Goal: Complete application form: Complete application form

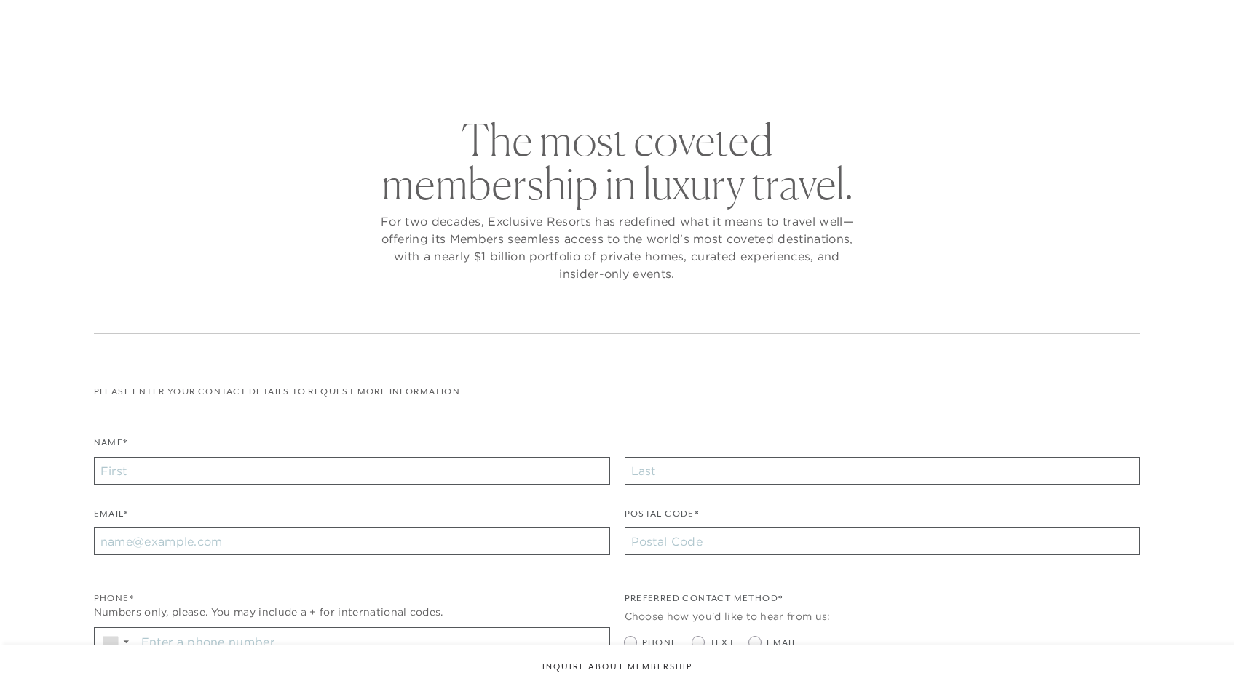
checkbox input "false"
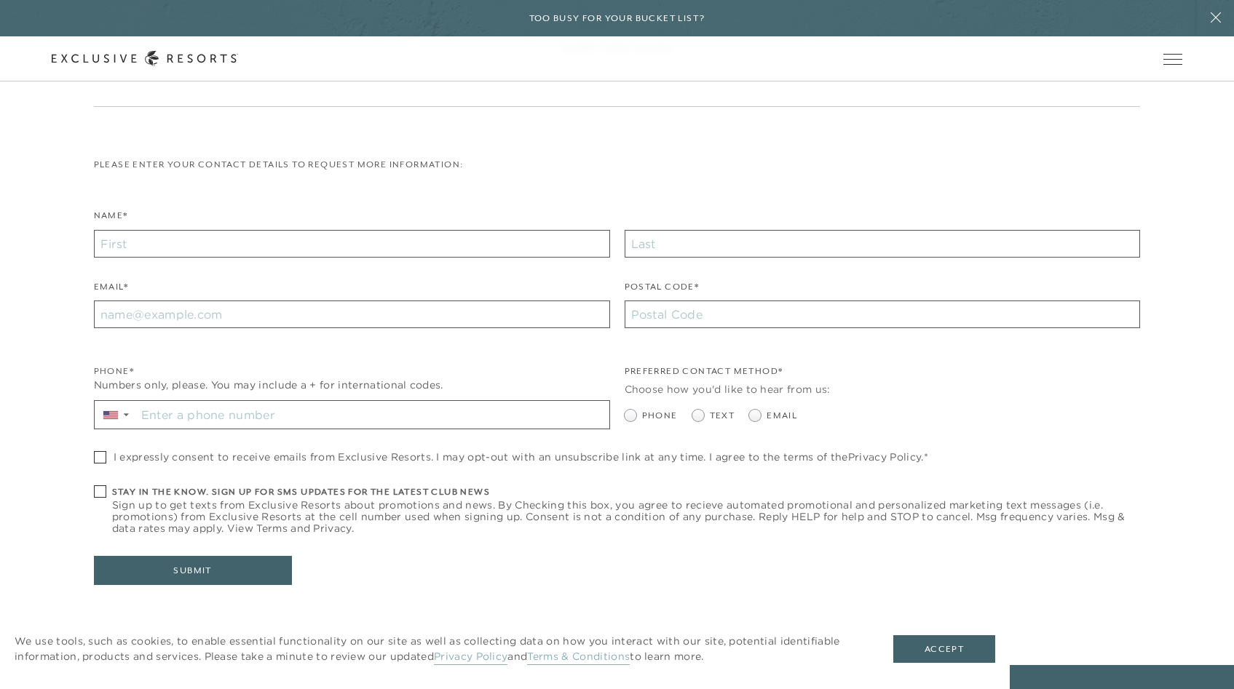
scroll to position [274, 0]
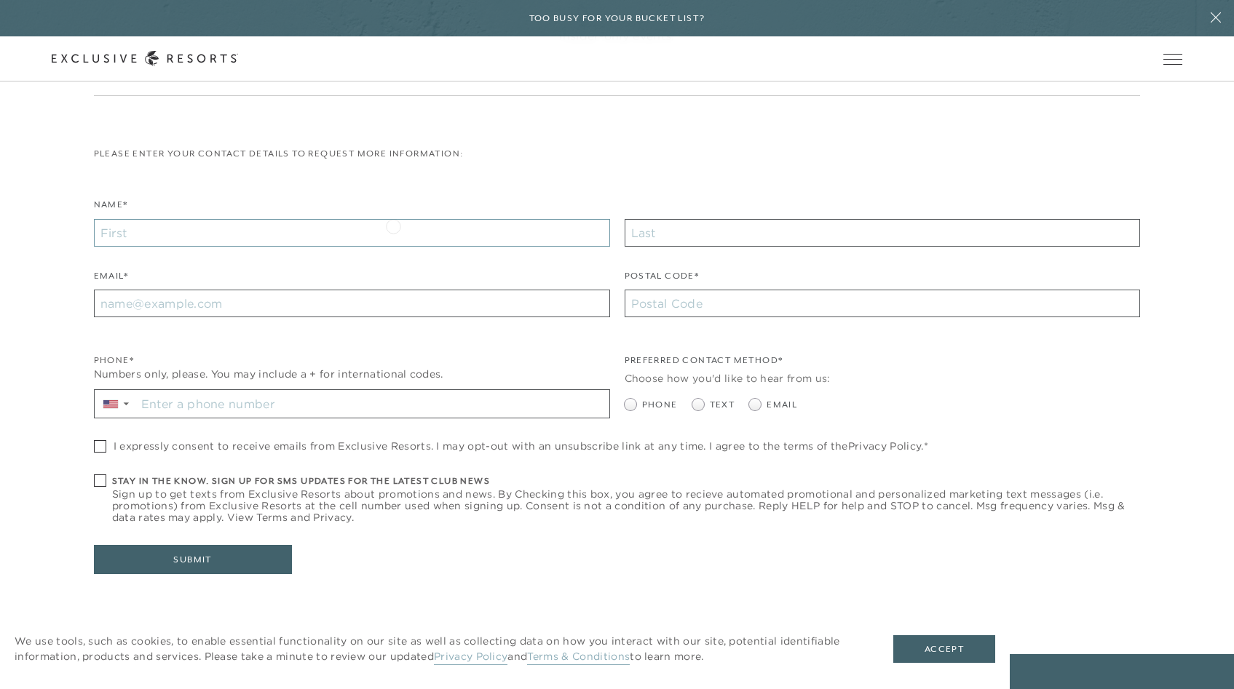
click at [393, 225] on input "Name*" at bounding box center [352, 233] width 516 height 28
type input "[PERSON_NAME]"
type input "[PERSON_NAME][EMAIL_ADDRESS][PERSON_NAME][DOMAIN_NAME]"
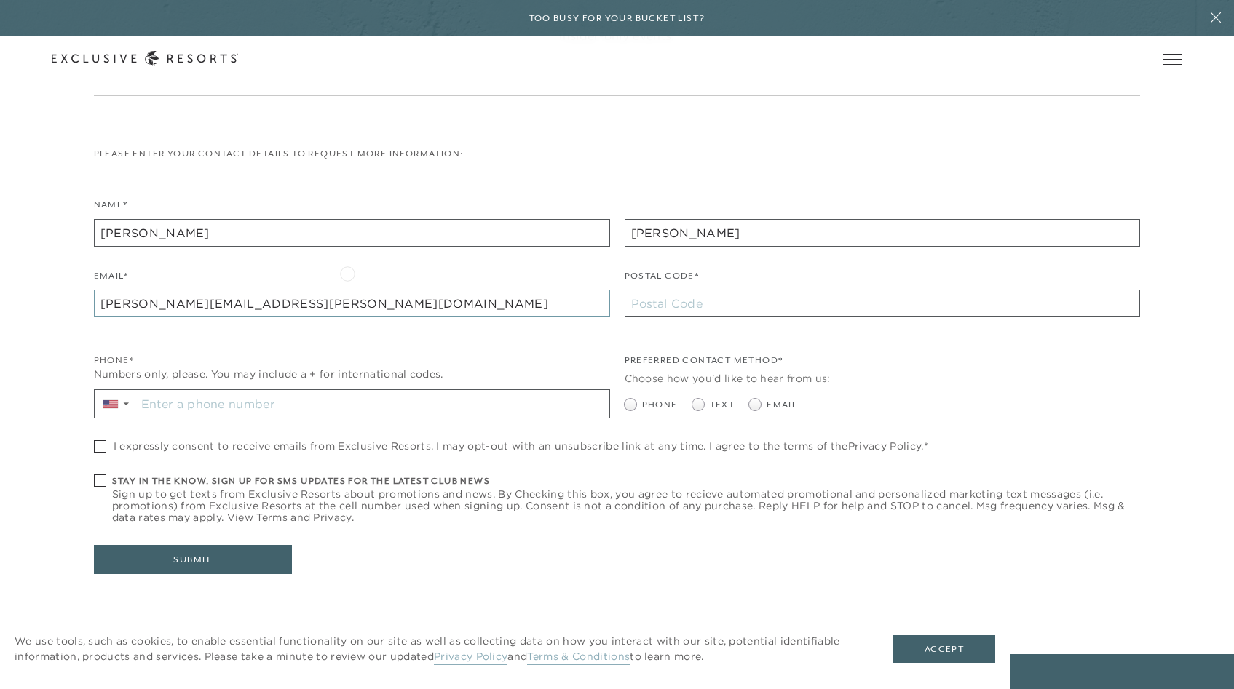
type input "94553"
type input "[PHONE_NUMBER]"
click at [759, 406] on span at bounding box center [755, 405] width 12 height 12
radio input "true"
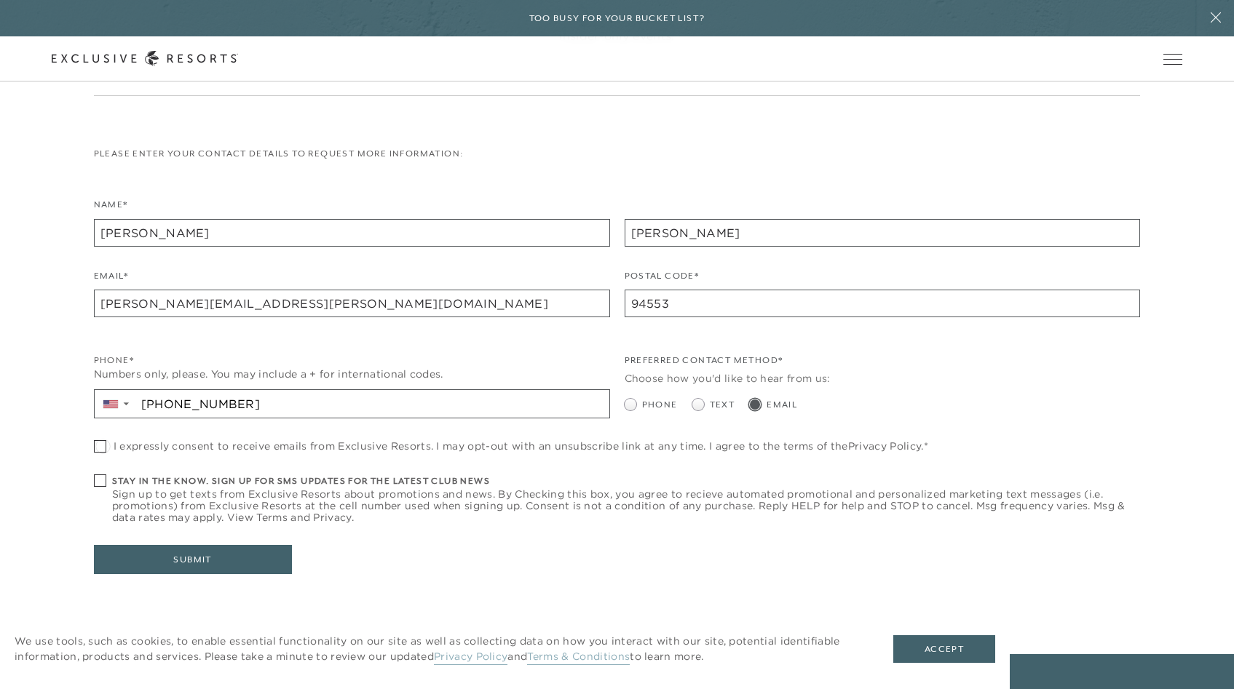
click at [103, 445] on span at bounding box center [100, 446] width 12 height 12
checkbox input "true"
click at [155, 559] on button "Submit" at bounding box center [193, 559] width 198 height 29
